Goal: Find specific page/section: Find specific page/section

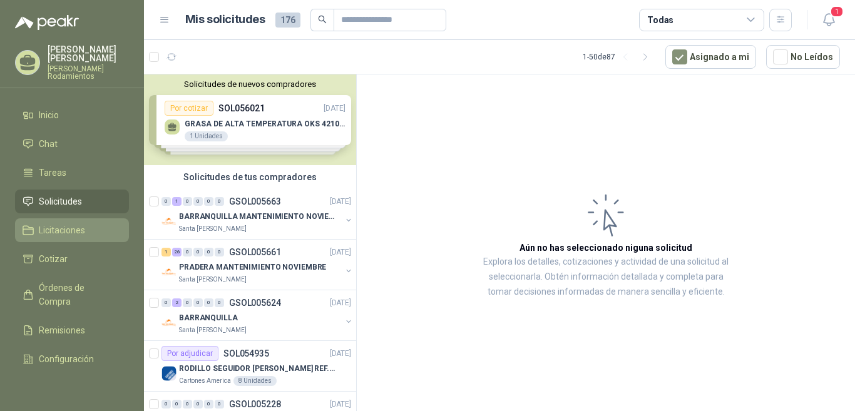
scroll to position [438, 0]
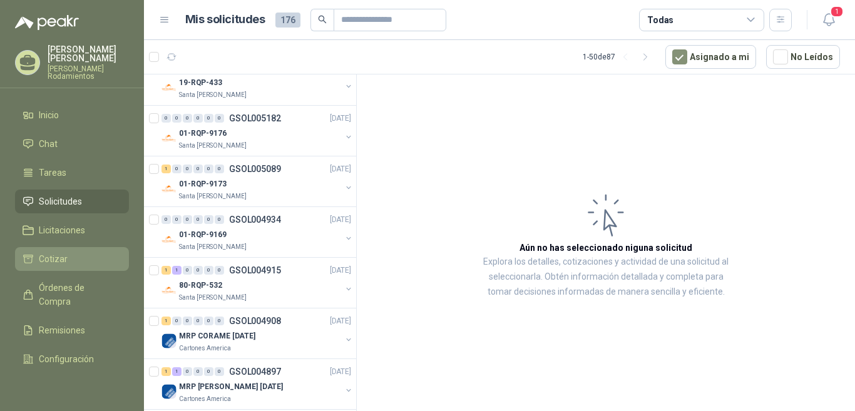
click at [64, 252] on span "Cotizar" at bounding box center [53, 259] width 29 height 14
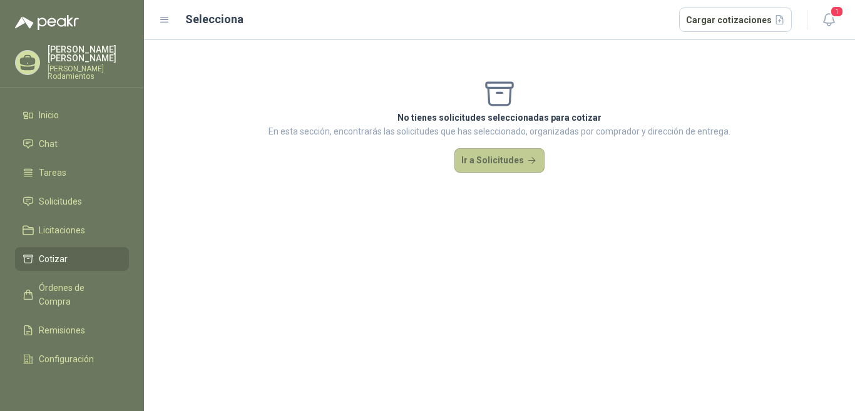
click at [504, 162] on button "Ir a Solicitudes" at bounding box center [500, 160] width 90 height 25
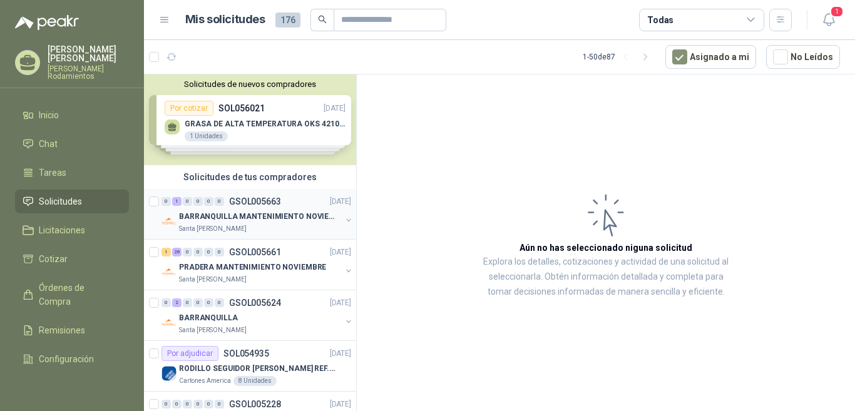
click at [264, 203] on p "GSOL005663" at bounding box center [255, 201] width 52 height 9
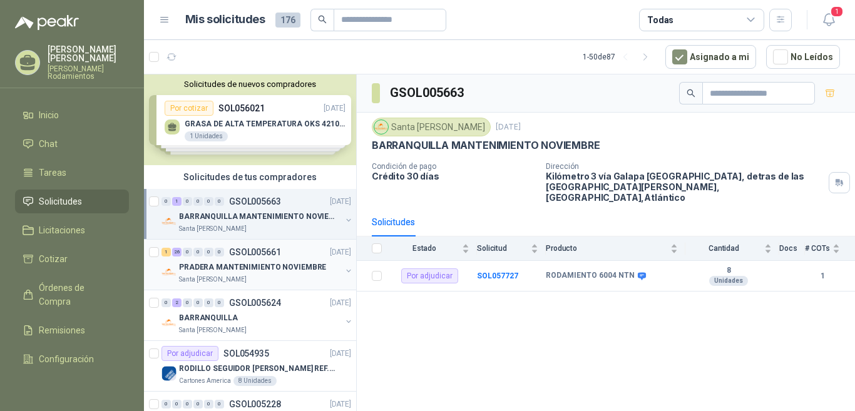
click at [265, 252] on p "GSOL005661" at bounding box center [255, 252] width 52 height 9
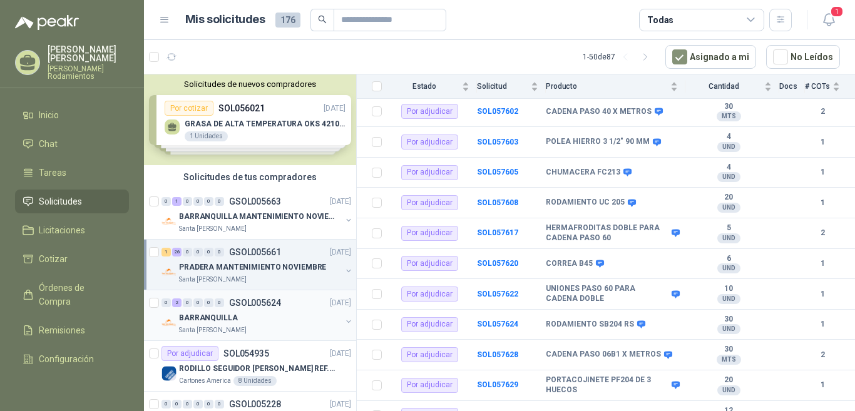
click at [269, 303] on p "GSOL005624" at bounding box center [255, 303] width 52 height 9
